Goal: Book appointment/travel/reservation

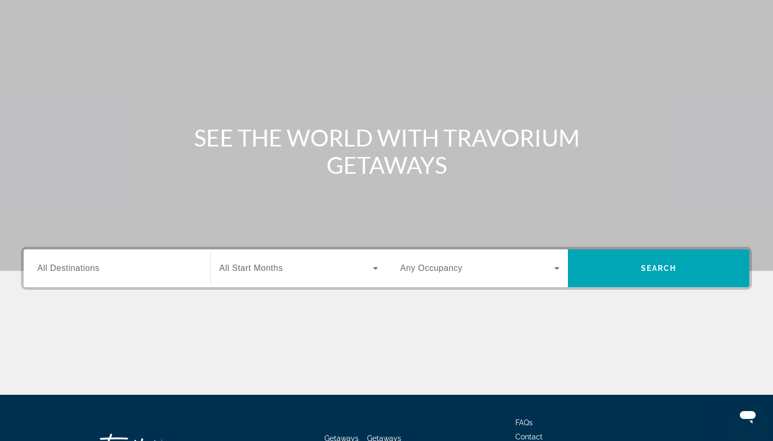
scroll to position [52, 0]
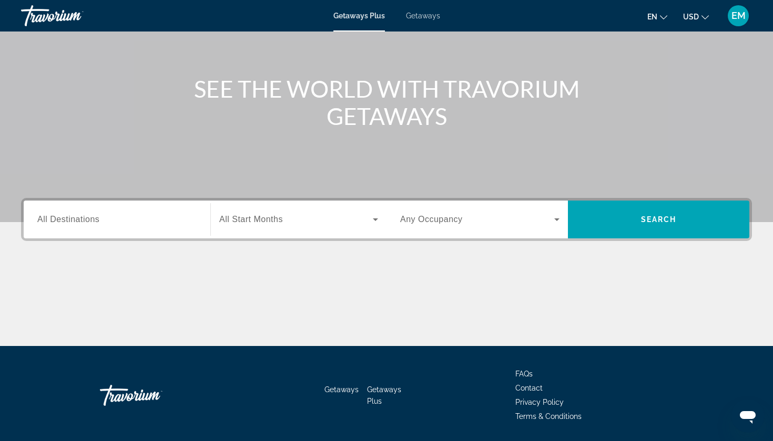
scroll to position [93, 0]
click at [159, 227] on div "Search widget" at bounding box center [116, 220] width 159 height 30
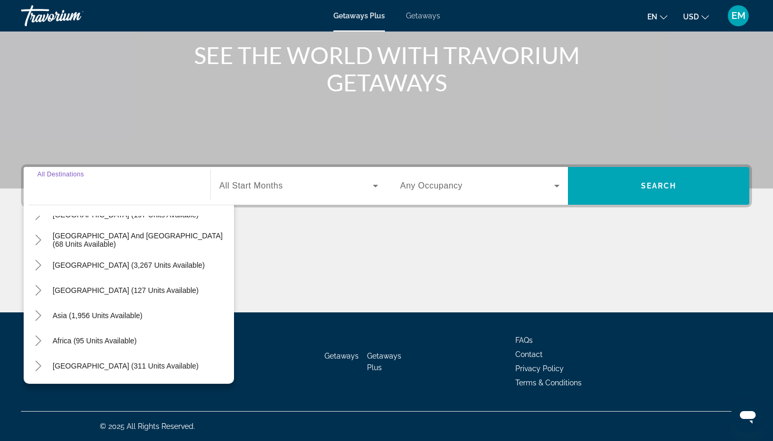
scroll to position [170, 0]
click at [40, 341] on icon "Toggle Africa (95 units available)" at bounding box center [38, 341] width 6 height 11
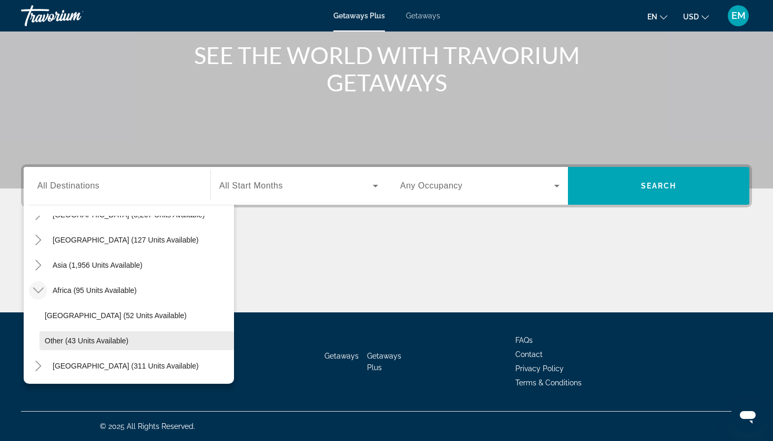
scroll to position [221, 0]
click at [126, 342] on span "Other (43 units available)" at bounding box center [87, 341] width 84 height 8
type input "**********"
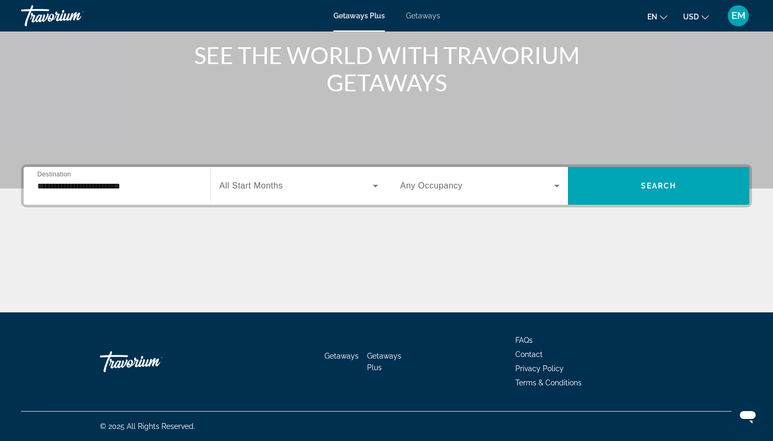
click at [259, 190] on span "All Start Months" at bounding box center [251, 185] width 64 height 9
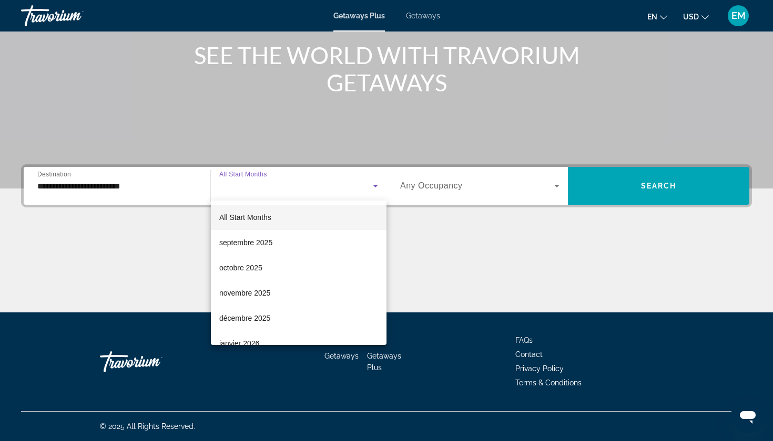
click at [259, 190] on div at bounding box center [386, 220] width 773 height 441
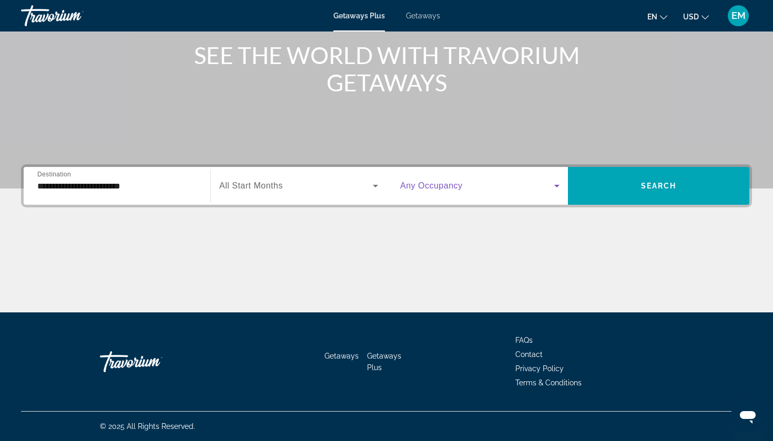
click at [481, 189] on span "Search widget" at bounding box center [477, 186] width 154 height 13
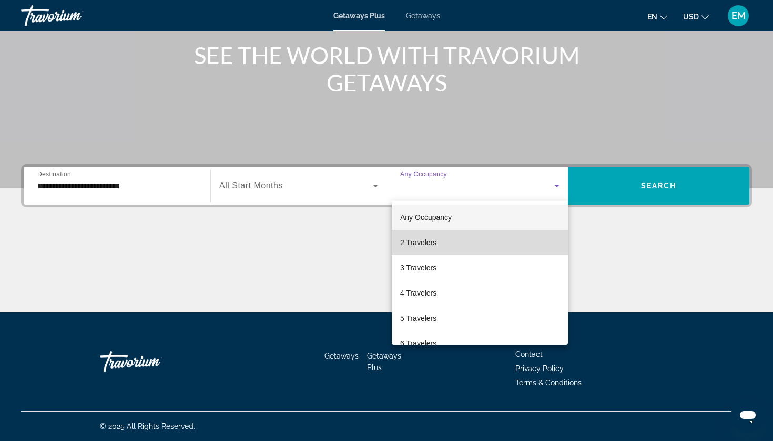
click at [441, 251] on mat-option "2 Travelers" at bounding box center [480, 242] width 176 height 25
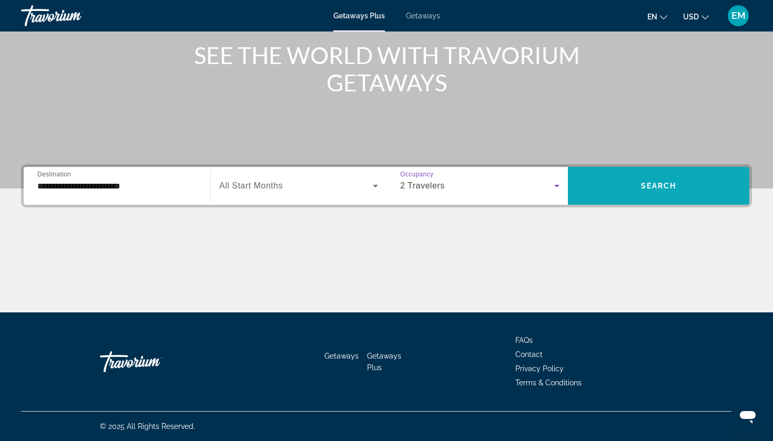
click at [666, 187] on span "Search" at bounding box center [659, 186] width 36 height 8
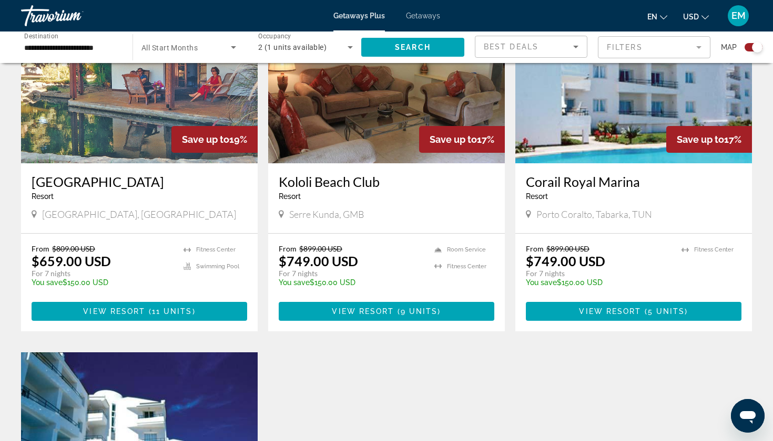
scroll to position [430, 0]
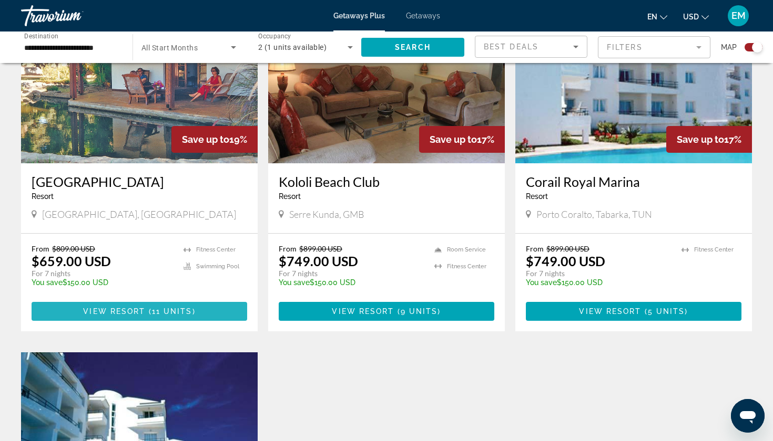
click at [189, 310] on span "11 units" at bounding box center [172, 311] width 40 height 8
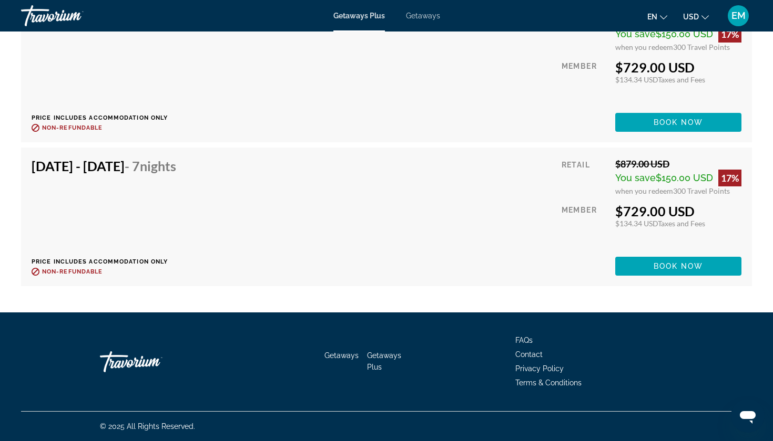
scroll to position [3184, 0]
